Goal: Information Seeking & Learning: Find specific fact

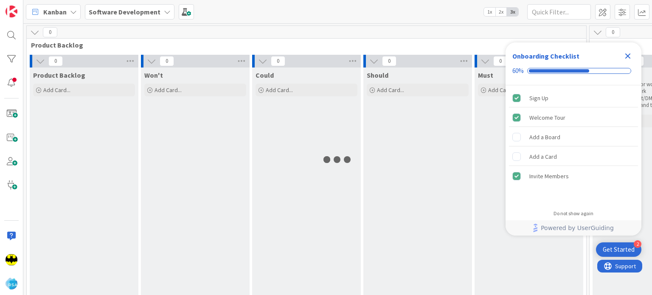
click at [628, 56] on icon "Close Checklist" at bounding box center [628, 56] width 6 height 6
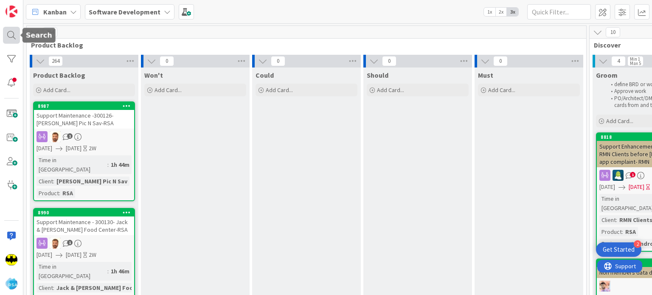
click at [13, 32] on div at bounding box center [11, 35] width 17 height 17
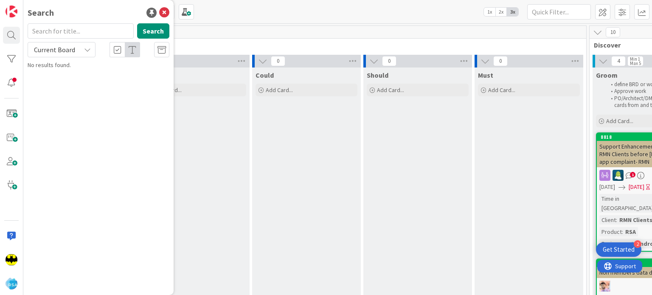
click at [58, 31] on input "text" at bounding box center [81, 30] width 106 height 15
click at [79, 16] on div "Search" at bounding box center [99, 12] width 142 height 13
click at [82, 30] on input "text" at bounding box center [81, 30] width 106 height 15
click at [88, 36] on input "text" at bounding box center [81, 30] width 106 height 15
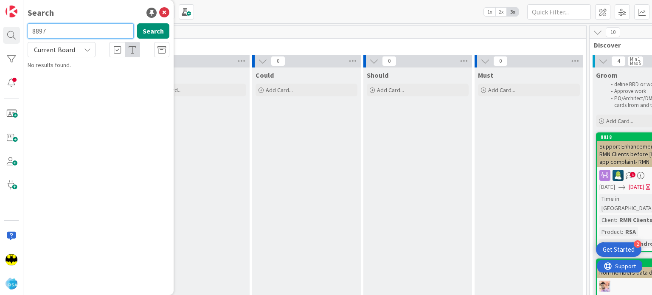
type input "8897"
click at [88, 36] on input "8897" at bounding box center [81, 30] width 106 height 15
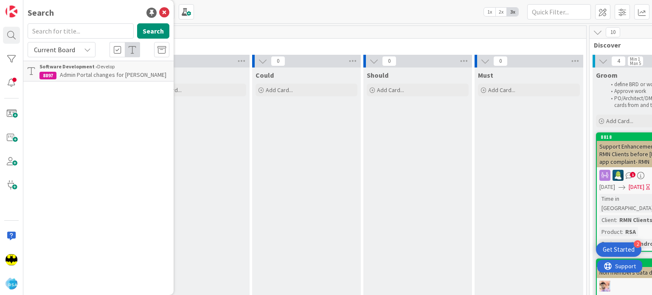
click at [93, 7] on div "Search" at bounding box center [99, 12] width 142 height 13
click at [76, 15] on div "Search" at bounding box center [99, 12] width 142 height 13
click at [76, 34] on input "text" at bounding box center [81, 30] width 106 height 15
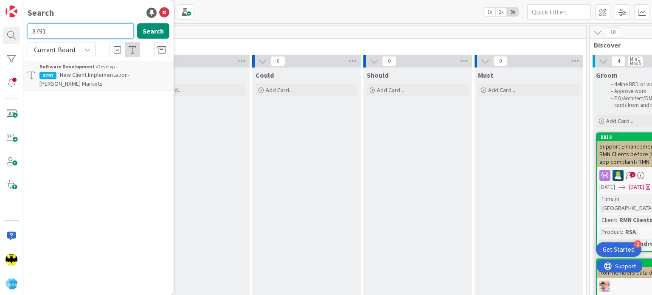
click at [76, 34] on input "8791" at bounding box center [81, 30] width 106 height 15
type input "8792"
click at [76, 34] on input "8792" at bounding box center [81, 30] width 106 height 15
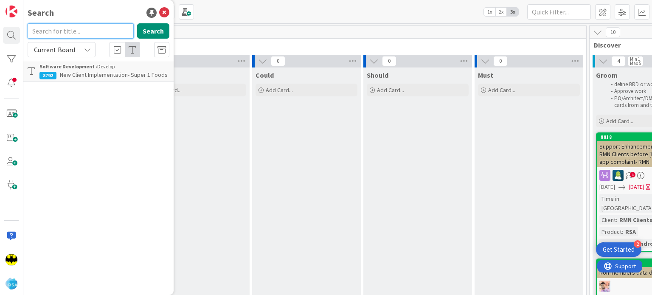
click at [89, 32] on input "text" at bounding box center [81, 30] width 106 height 15
type input "8649"
click at [89, 32] on input "8649" at bounding box center [81, 30] width 106 height 15
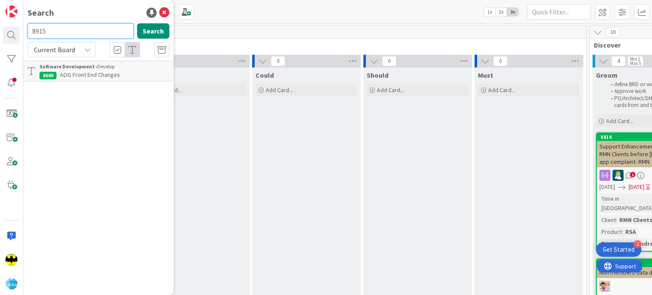
type input "8915"
click at [88, 28] on input "8915" at bounding box center [81, 30] width 106 height 15
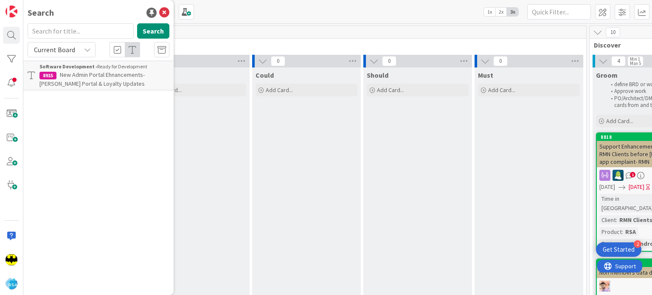
click at [90, 20] on div "Search Search Current Board Software Development › Ready for Development 8915 N…" at bounding box center [98, 147] width 150 height 295
click at [87, 35] on input "text" at bounding box center [81, 30] width 106 height 15
type input "8611"
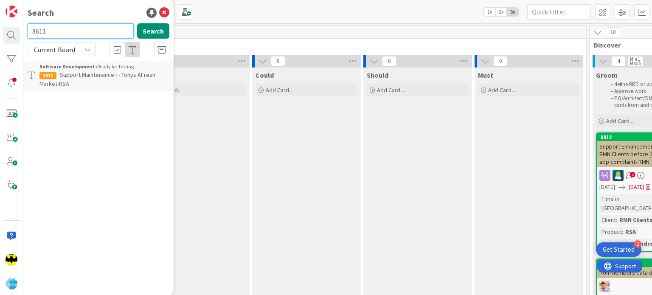
click at [87, 35] on input "8611" at bounding box center [81, 30] width 106 height 15
click at [89, 7] on div "Search" at bounding box center [99, 12] width 142 height 13
click at [87, 24] on input "text" at bounding box center [81, 30] width 106 height 15
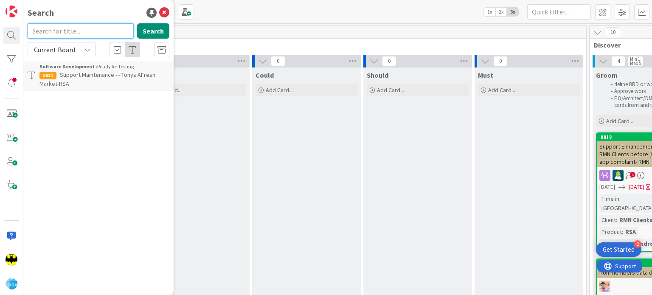
click at [112, 24] on input "text" at bounding box center [81, 30] width 106 height 15
click at [112, 26] on input "text" at bounding box center [81, 30] width 106 height 15
click at [112, 26] on input "8920" at bounding box center [81, 30] width 106 height 15
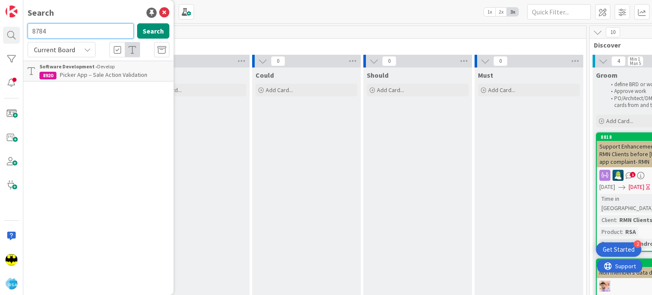
type input "8784"
click at [112, 26] on input "8784" at bounding box center [81, 30] width 106 height 15
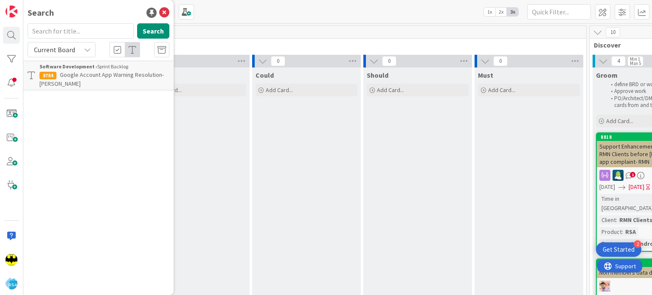
click at [123, 8] on div "Search" at bounding box center [99, 12] width 142 height 13
click at [101, 30] on input "text" at bounding box center [81, 30] width 106 height 15
type input "8310"
click at [101, 30] on input "8310" at bounding box center [81, 30] width 106 height 15
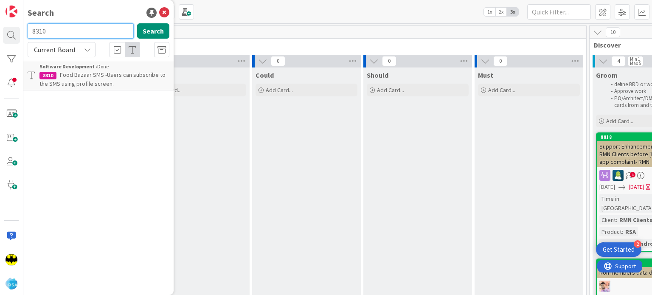
click at [101, 30] on input "8310" at bounding box center [81, 30] width 106 height 15
click at [107, 22] on div "Search Search Current Board Software Development › Done 8310 Food Bazaar SMS -U…" at bounding box center [98, 147] width 150 height 295
click at [107, 21] on div "Search Search Current Board Software Development › Done 8310 Food Bazaar SMS -U…" at bounding box center [98, 147] width 150 height 295
click at [97, 27] on input "text" at bounding box center [81, 30] width 106 height 15
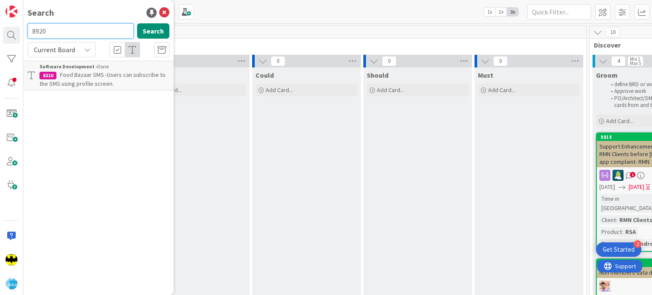
type input "8920"
click at [97, 27] on input "8920" at bounding box center [81, 30] width 106 height 15
type input "8611"
click at [97, 27] on input "8611" at bounding box center [81, 30] width 106 height 15
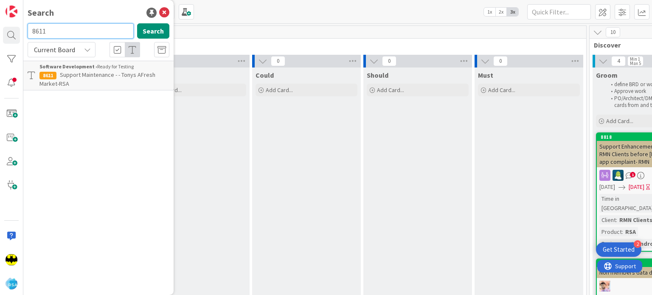
click at [97, 27] on input "8611" at bounding box center [81, 30] width 106 height 15
type input "8940"
click at [97, 27] on input "8940" at bounding box center [81, 30] width 106 height 15
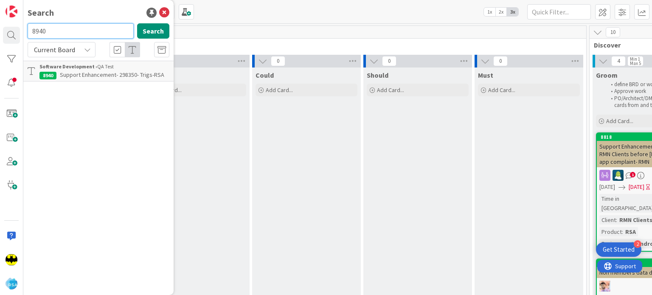
click at [97, 27] on input "8940" at bounding box center [81, 30] width 106 height 15
click at [97, 15] on div "Search" at bounding box center [99, 12] width 142 height 13
click at [86, 24] on input "text" at bounding box center [81, 30] width 106 height 15
click at [93, 27] on input "text" at bounding box center [81, 30] width 106 height 15
type input "8611"
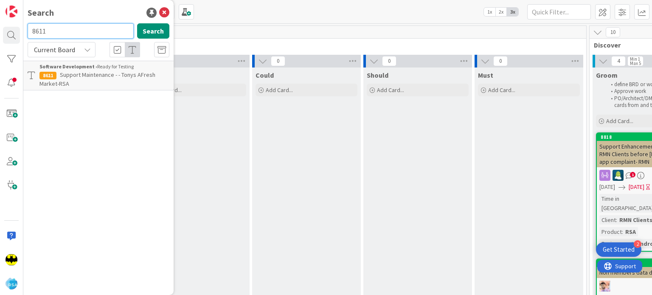
click at [93, 27] on input "8611" at bounding box center [81, 30] width 106 height 15
